Goal: Find specific page/section: Find specific page/section

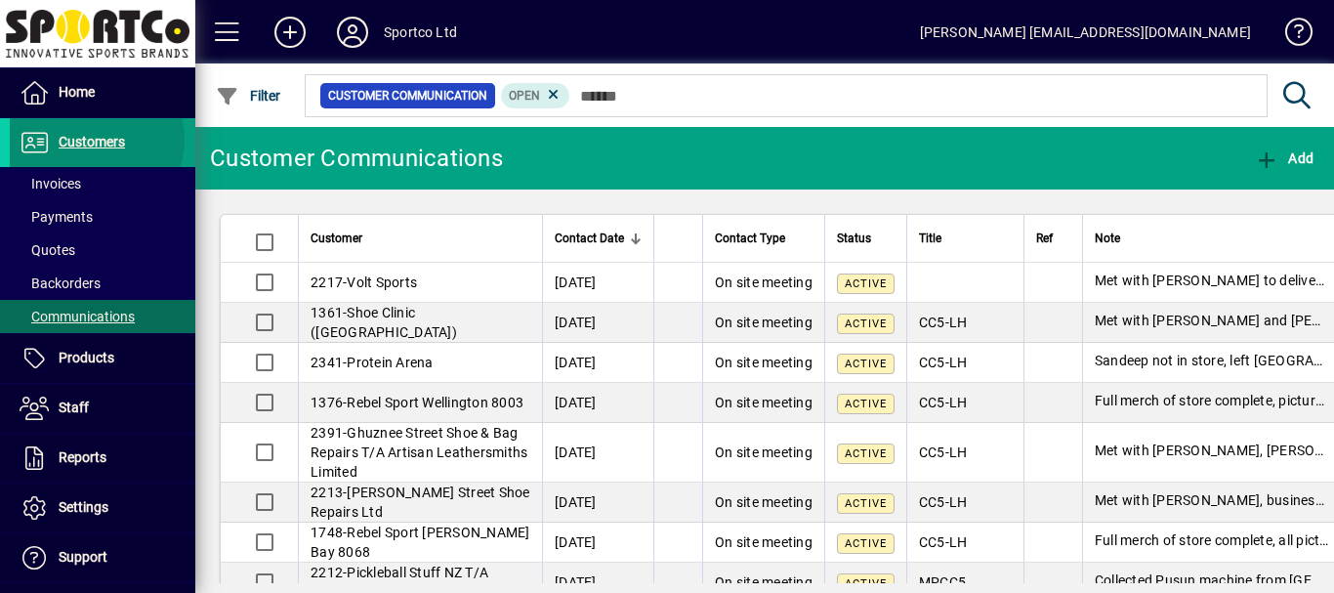
click at [93, 140] on span "Customers" at bounding box center [92, 142] width 66 height 16
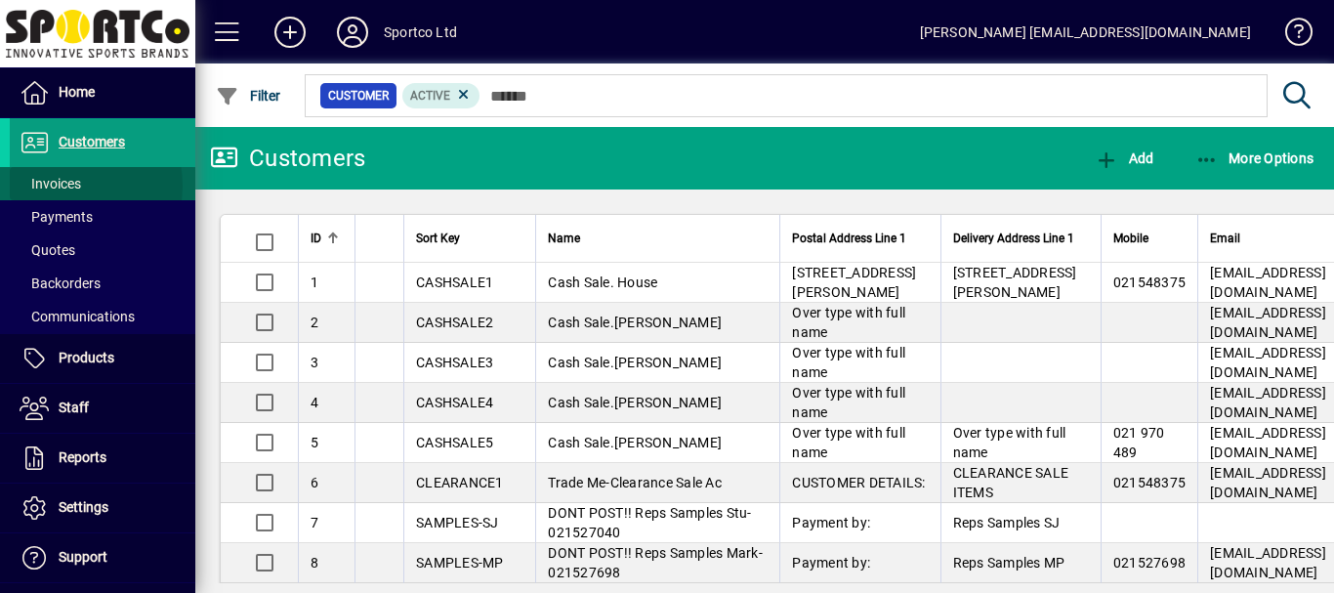
click at [66, 186] on span "Invoices" at bounding box center [51, 184] width 62 height 16
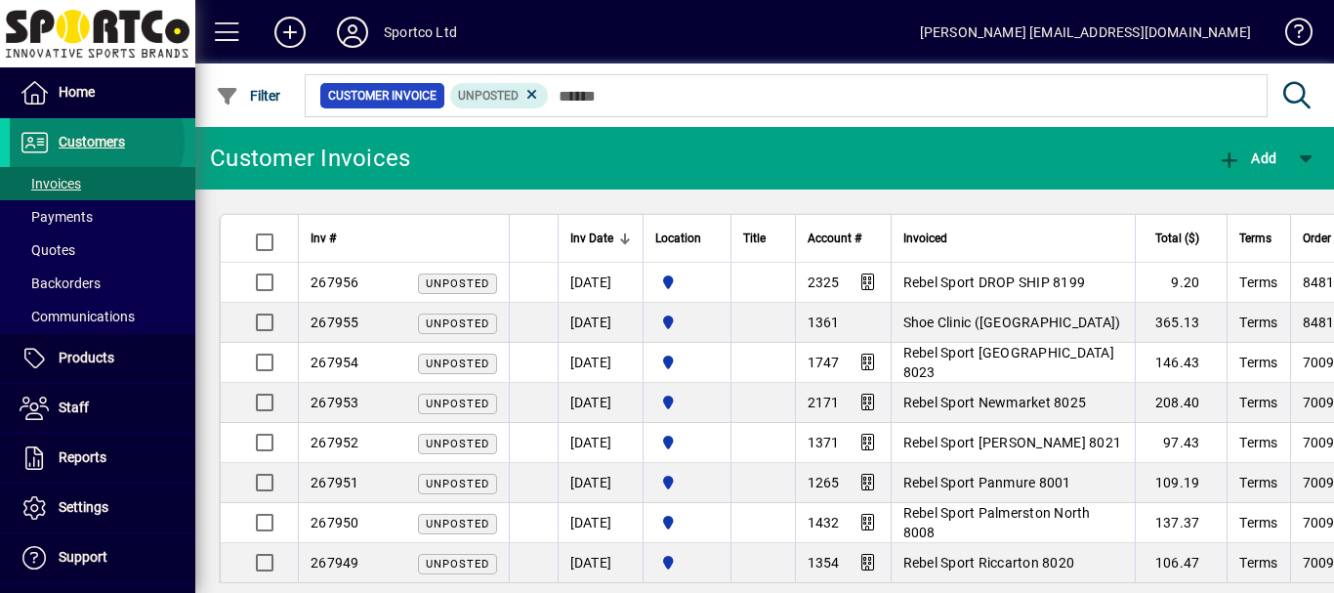
click at [94, 141] on span "Customers" at bounding box center [92, 142] width 66 height 16
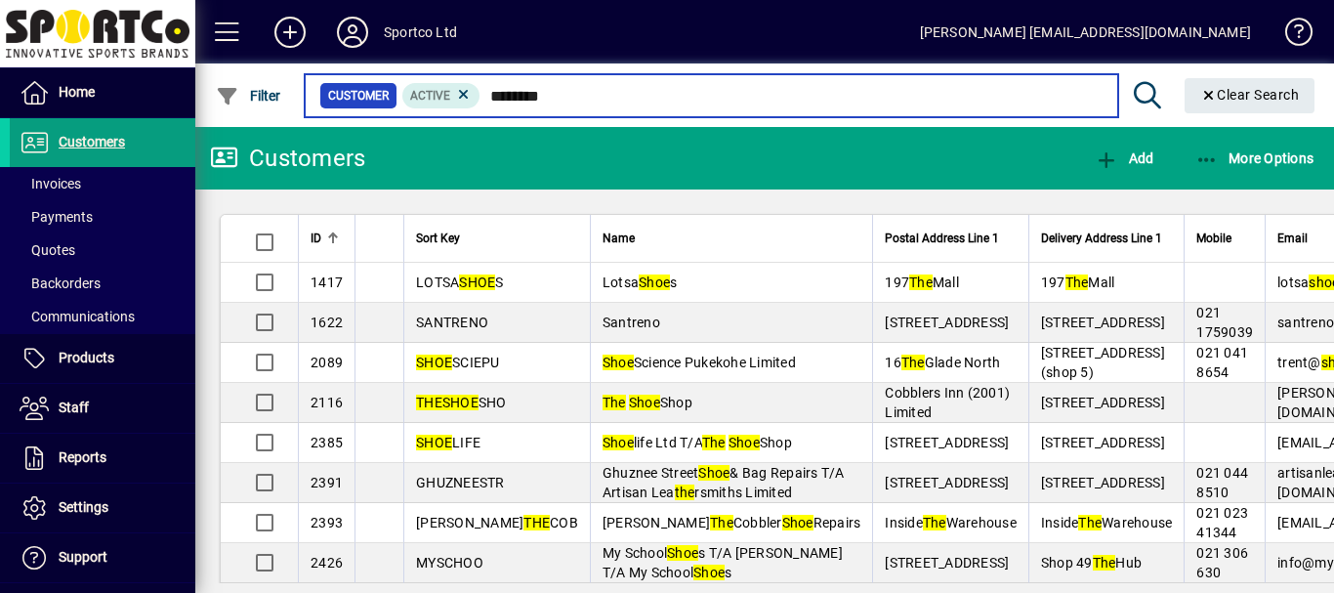
type input "********"
